Goal: Task Accomplishment & Management: Use online tool/utility

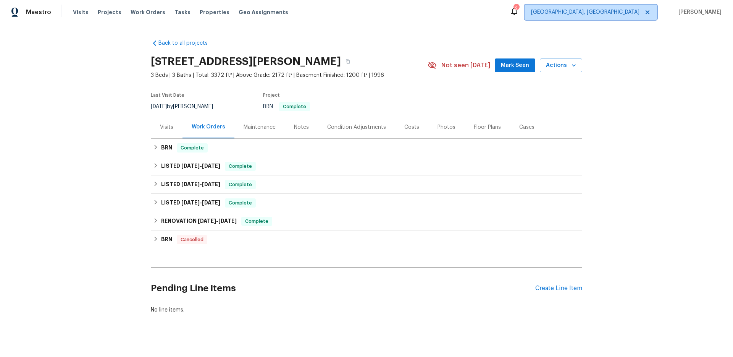
click at [625, 11] on span "[GEOGRAPHIC_DATA], [GEOGRAPHIC_DATA]" at bounding box center [585, 12] width 108 height 8
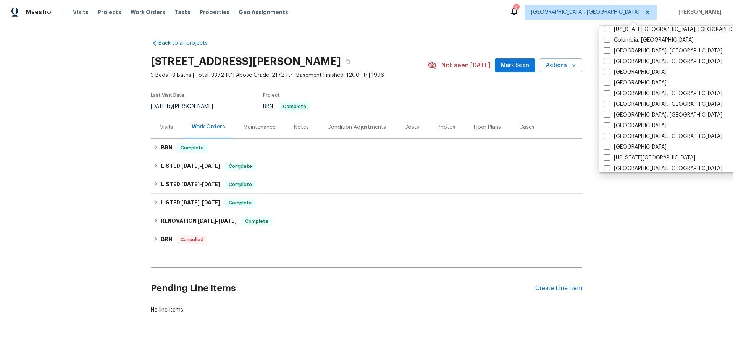
scroll to position [176, 0]
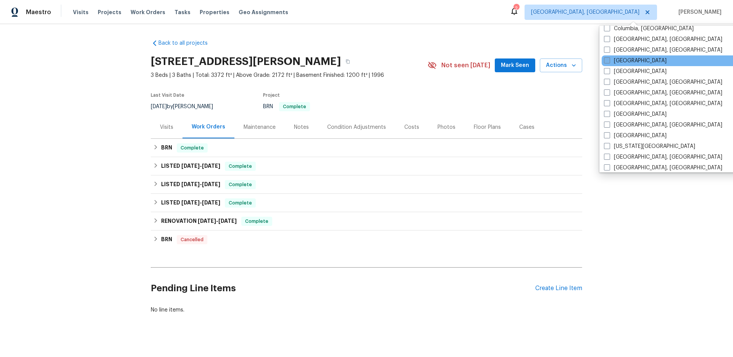
click at [616, 59] on label "[GEOGRAPHIC_DATA]" at bounding box center [635, 61] width 63 height 8
click at [609, 59] on input "[GEOGRAPHIC_DATA]" at bounding box center [606, 59] width 5 height 5
checkbox input "true"
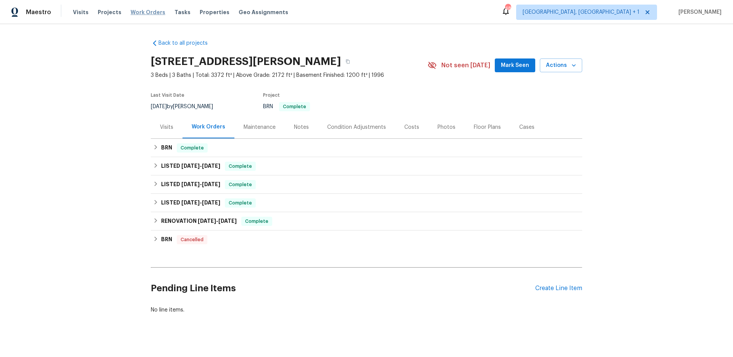
click at [133, 13] on span "Work Orders" at bounding box center [148, 12] width 35 height 8
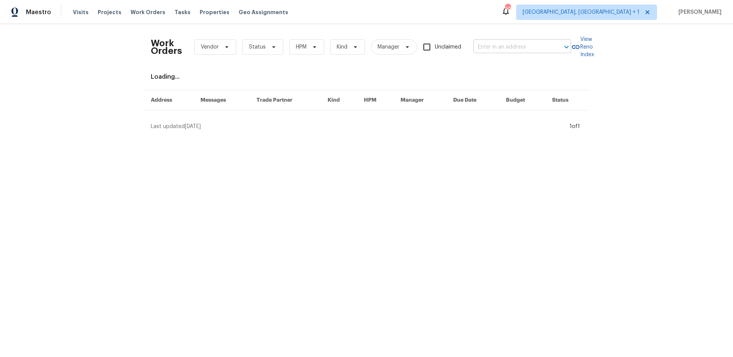
click at [490, 47] on input "text" at bounding box center [511, 47] width 76 height 12
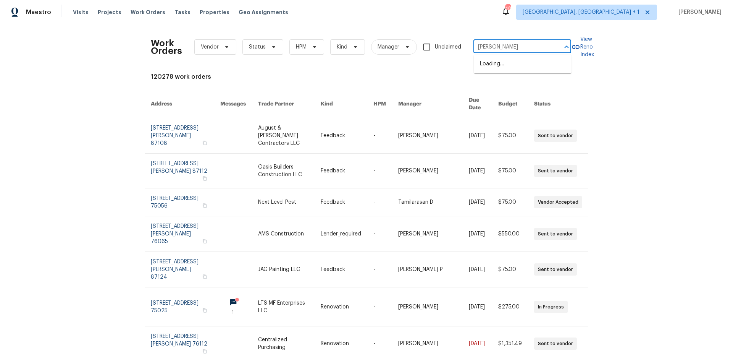
type input "grissom"
click at [501, 67] on li "[STREET_ADDRESS]" at bounding box center [523, 64] width 98 height 13
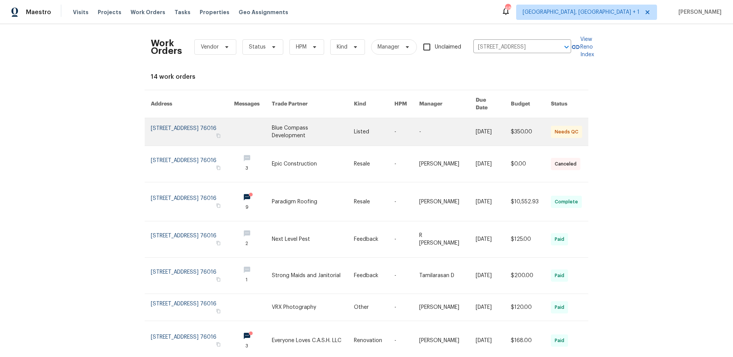
click at [221, 123] on link at bounding box center [192, 131] width 83 height 27
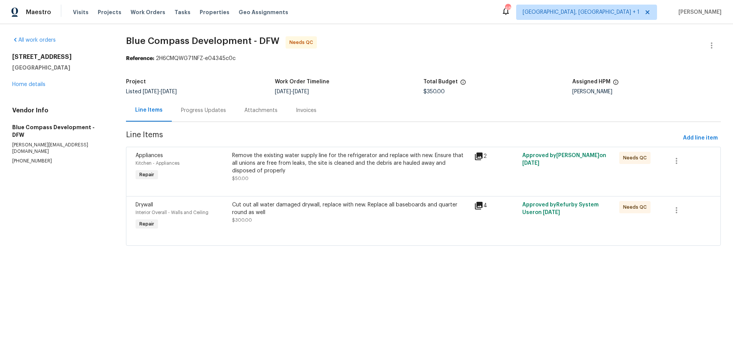
click at [477, 158] on icon at bounding box center [479, 156] width 8 height 8
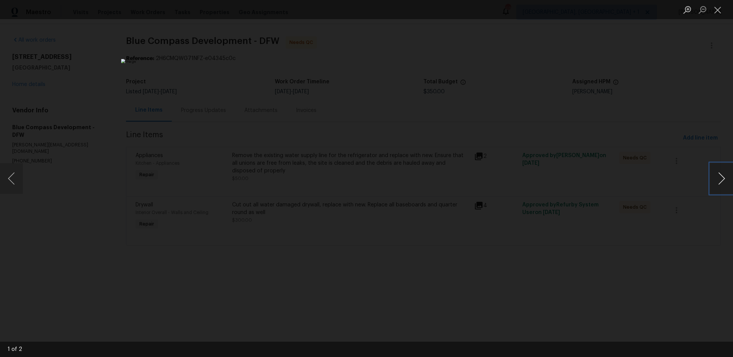
click at [721, 181] on button "Next image" at bounding box center [721, 178] width 23 height 31
click at [179, 162] on div "Lightbox" at bounding box center [366, 178] width 733 height 357
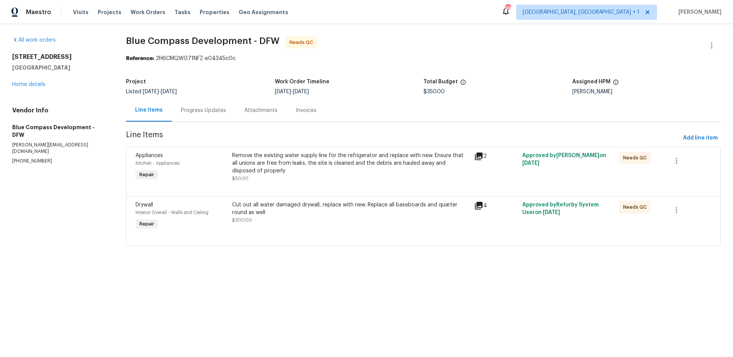
click at [480, 205] on icon at bounding box center [478, 205] width 9 height 9
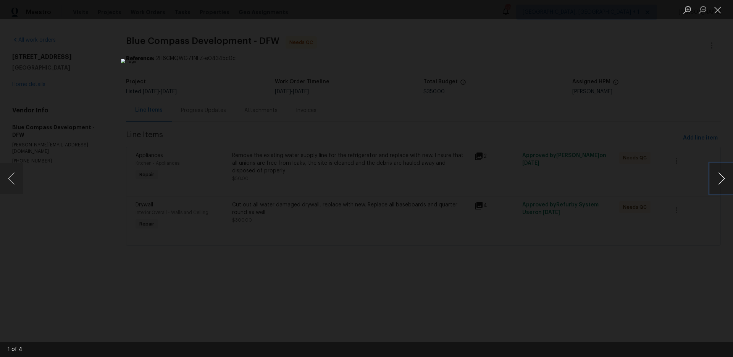
click at [722, 177] on button "Next image" at bounding box center [721, 178] width 23 height 31
click at [721, 182] on button "Next image" at bounding box center [721, 178] width 23 height 31
click at [193, 115] on div "Lightbox" at bounding box center [366, 178] width 733 height 357
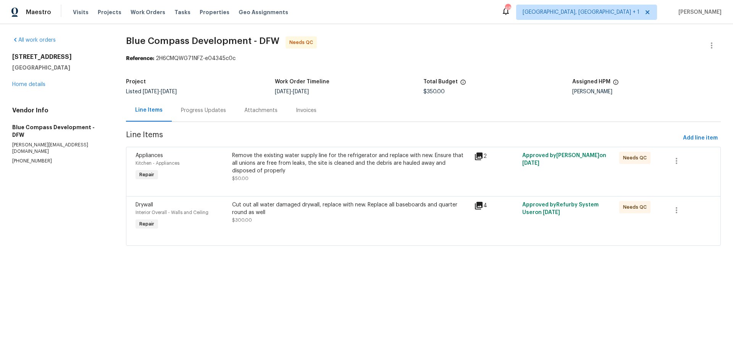
click at [292, 110] on div "Invoices" at bounding box center [306, 110] width 39 height 23
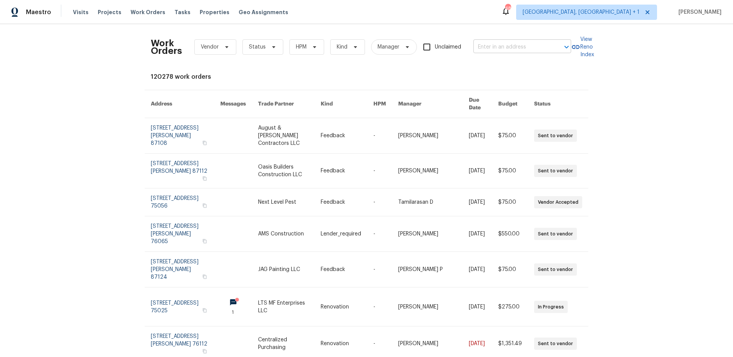
click at [554, 47] on div at bounding box center [561, 47] width 20 height 11
type input "grissom"
